Goal: Transaction & Acquisition: Purchase product/service

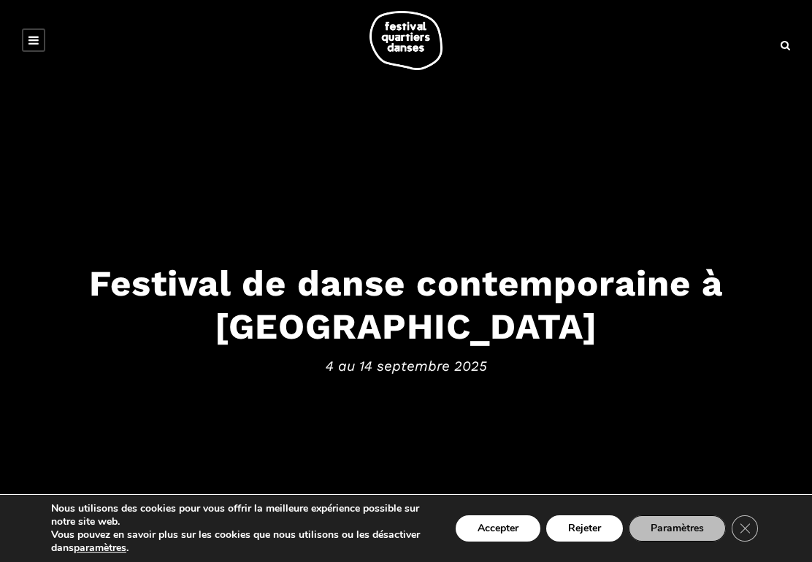
click at [42, 42] on link at bounding box center [33, 39] width 23 height 23
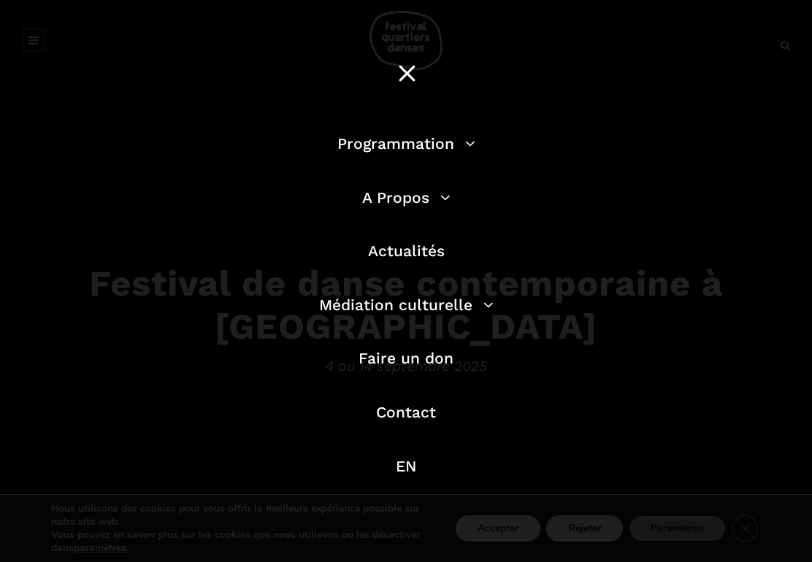
click at [459, 152] on link "Programmation" at bounding box center [406, 143] width 138 height 18
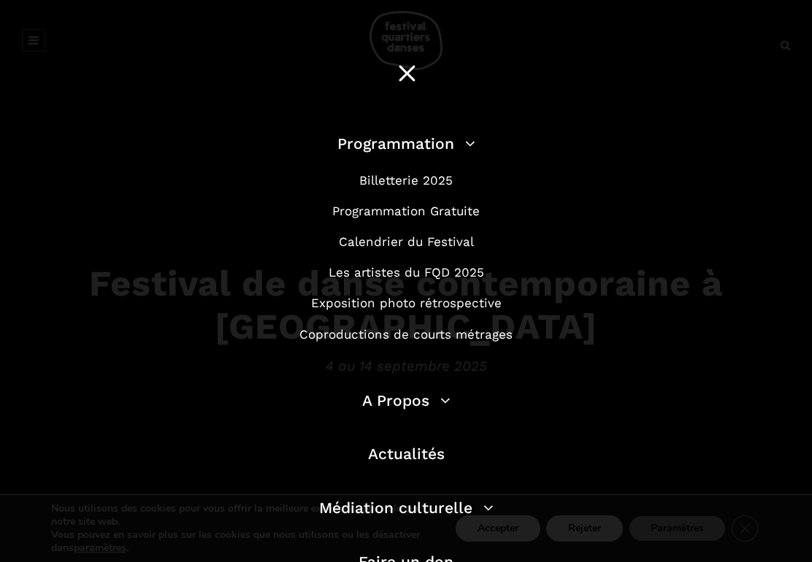
click at [465, 218] on link "Programmation Gratuite" at bounding box center [405, 211] width 147 height 15
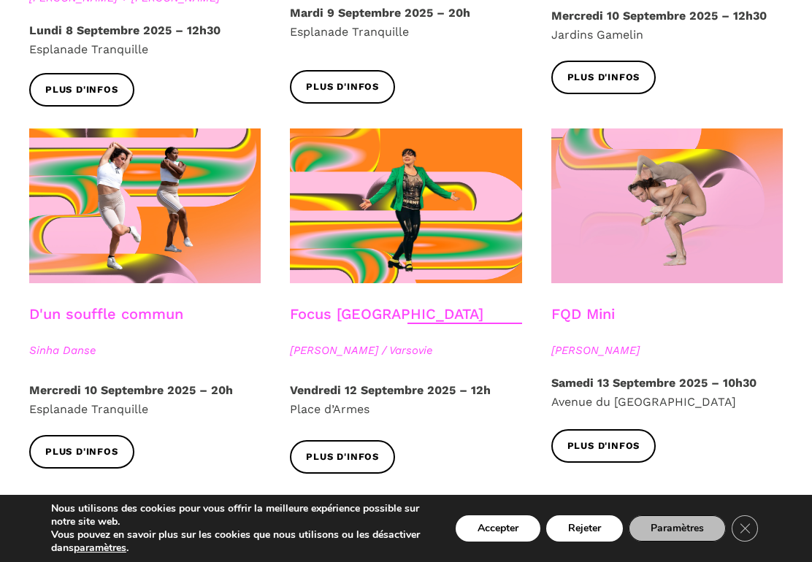
scroll to position [1512, 0]
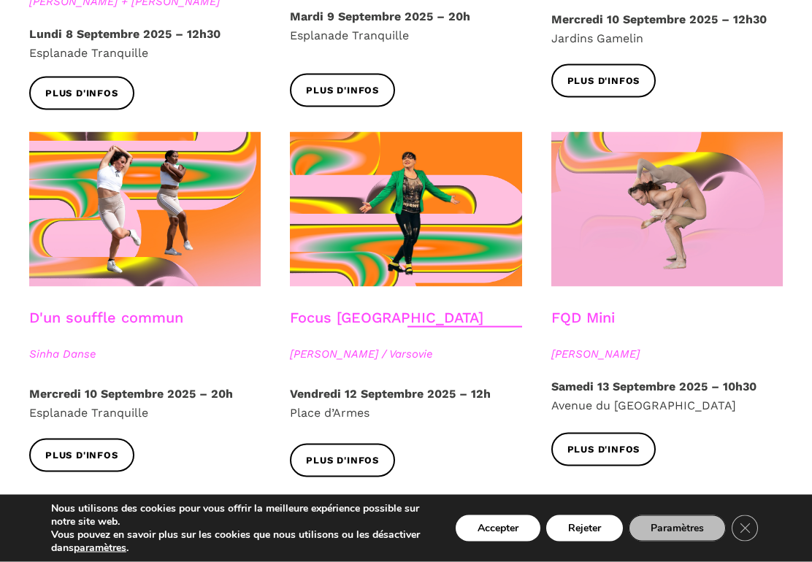
click at [598, 309] on link "FQD Mini" at bounding box center [583, 318] width 64 height 18
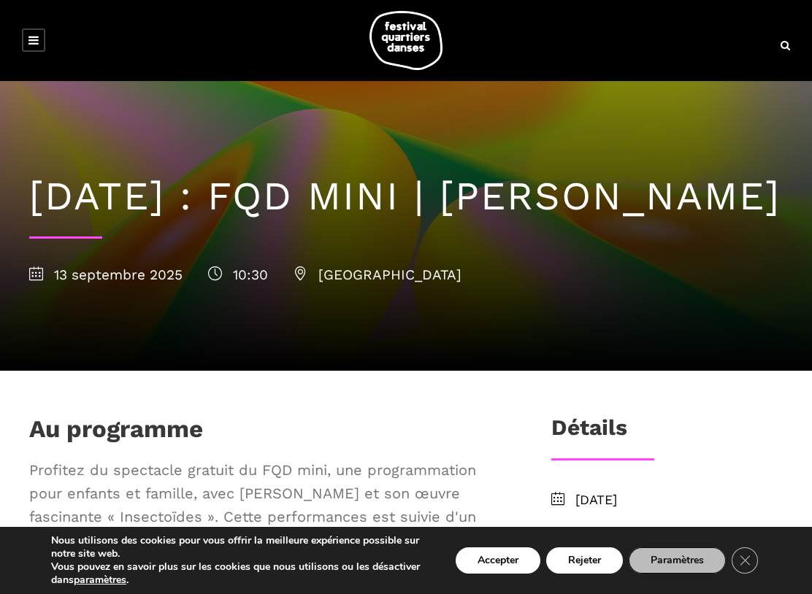
click at [74, 31] on div at bounding box center [406, 40] width 783 height 59
click at [39, 34] on link at bounding box center [33, 39] width 23 height 23
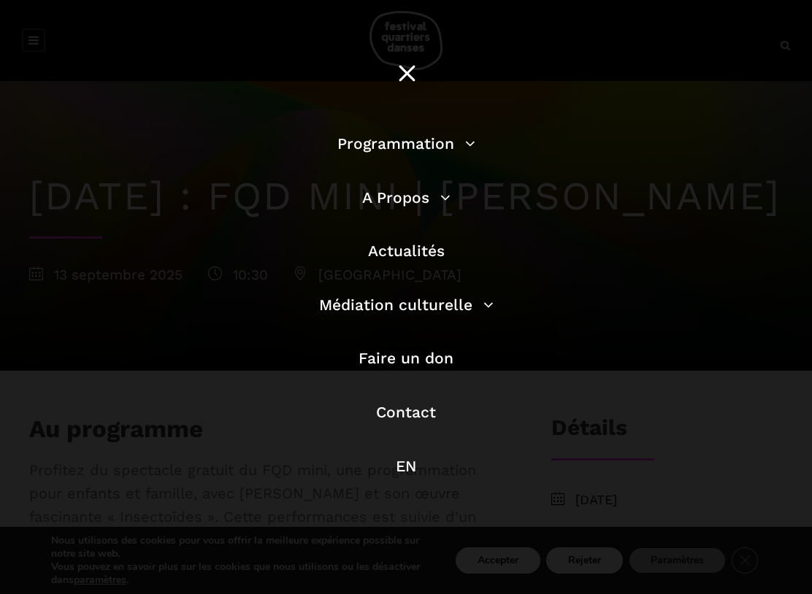
click at [464, 141] on link "Programmation" at bounding box center [406, 143] width 138 height 18
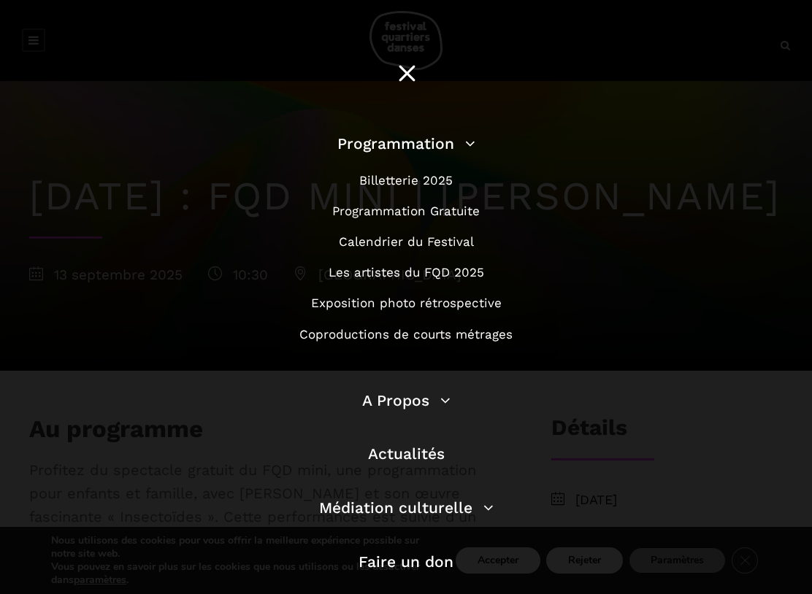
click at [434, 187] on link "Billetterie 2025" at bounding box center [405, 180] width 93 height 15
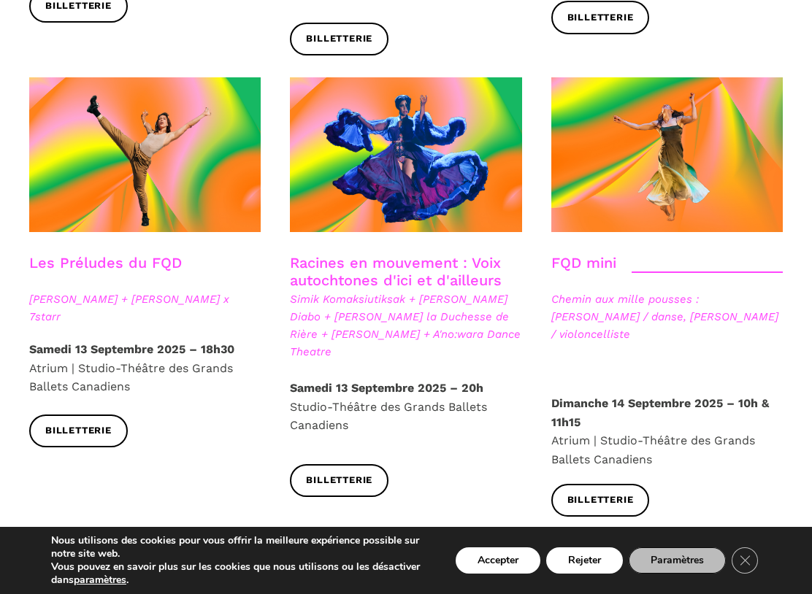
scroll to position [2082, 0]
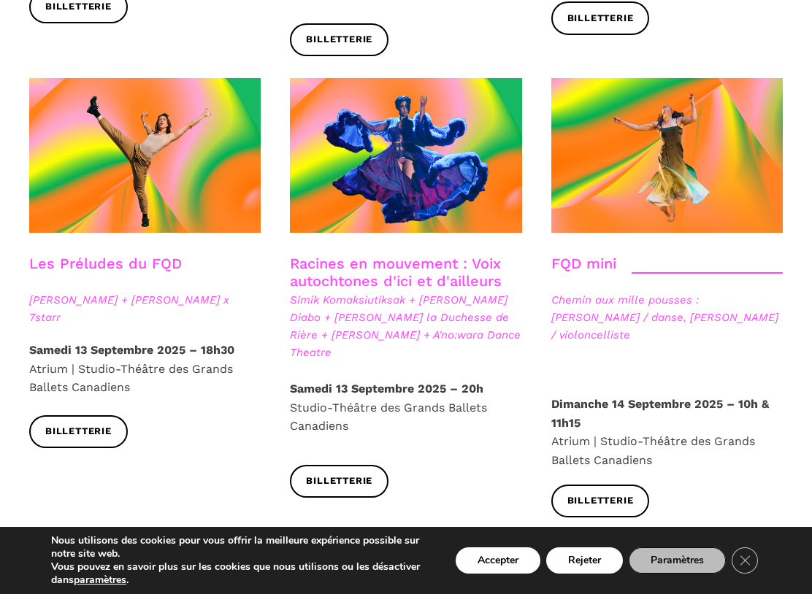
click at [726, 291] on span "Chemin aux mille pousses : Alexandra Caron / danse, Emmanuelle Lizère / violonc…" at bounding box center [666, 317] width 231 height 53
click at [683, 84] on span at bounding box center [666, 156] width 231 height 156
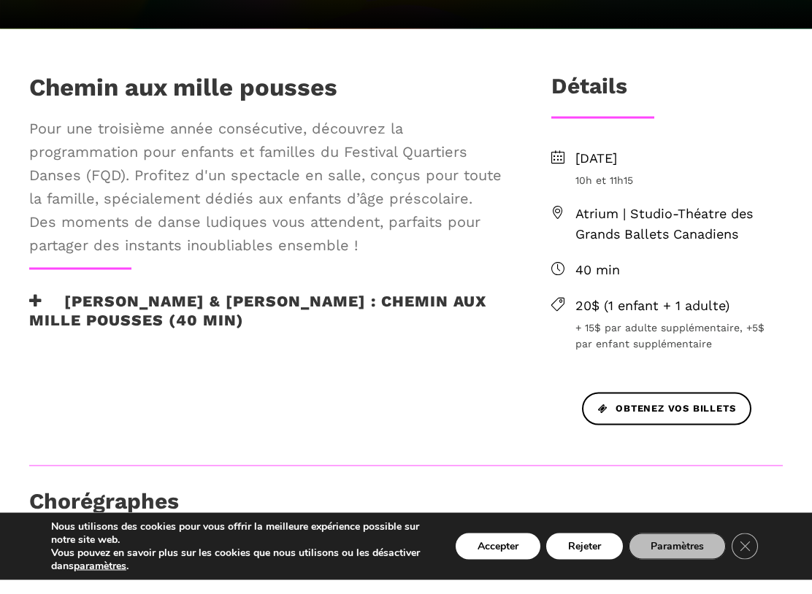
scroll to position [329, 0]
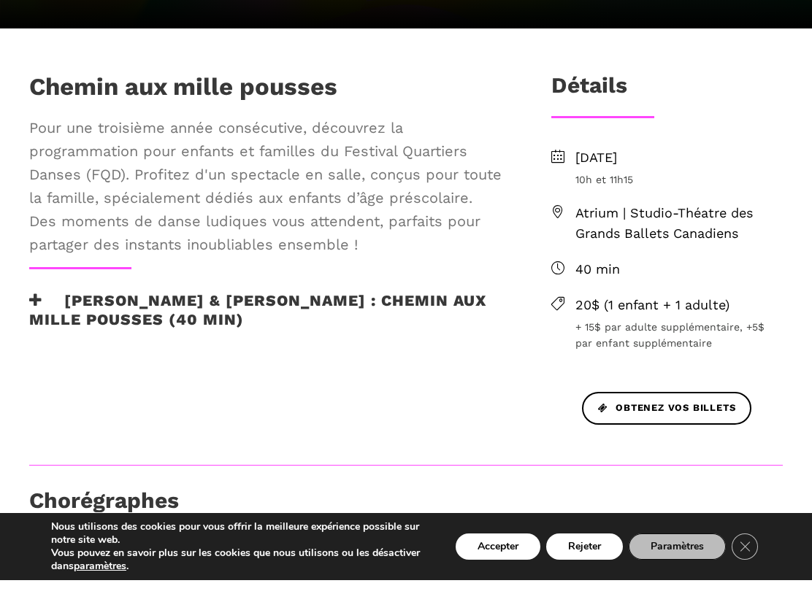
click at [367, 305] on h3 "[PERSON_NAME] & [PERSON_NAME] : Chemin aux mille pousses (40 min)" at bounding box center [266, 323] width 475 height 37
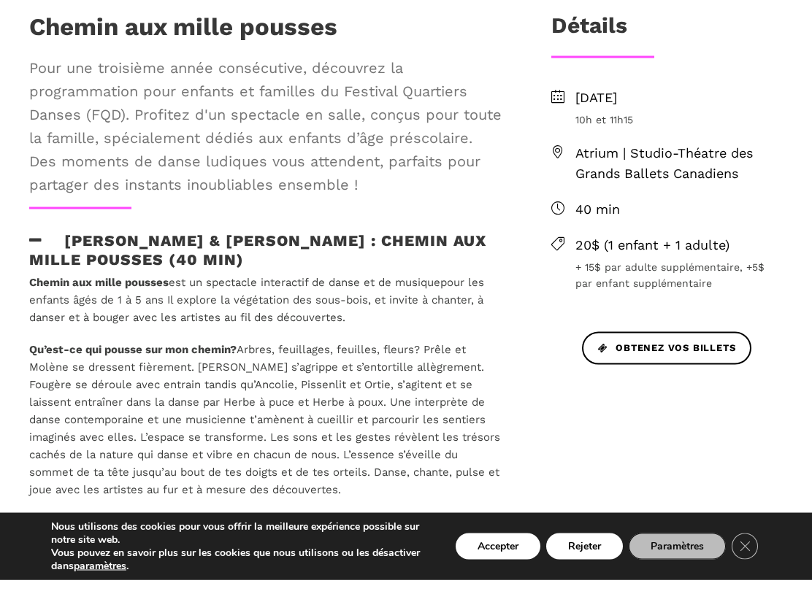
scroll to position [393, 0]
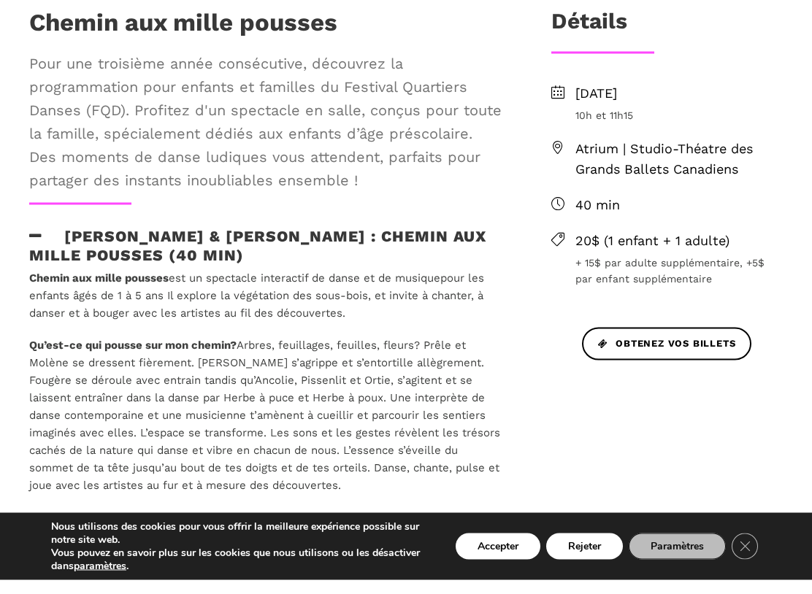
click at [682, 350] on span "Obtenez vos billets" at bounding box center [666, 357] width 137 height 15
